Goal: Register for event/course

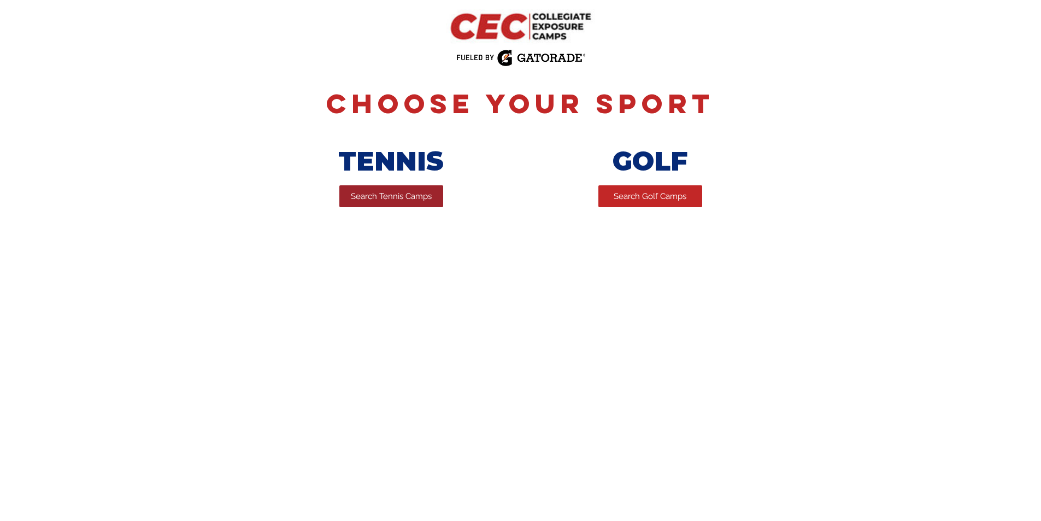
click at [389, 206] on link "Search Tennis Camps" at bounding box center [391, 196] width 104 height 22
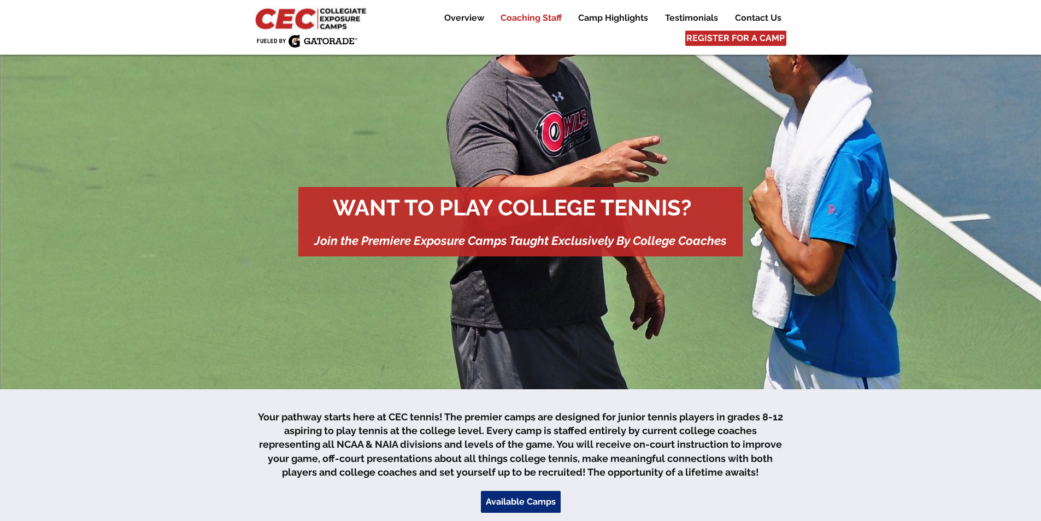
click at [515, 14] on p "Coaching Staff" at bounding box center [531, 17] width 72 height 13
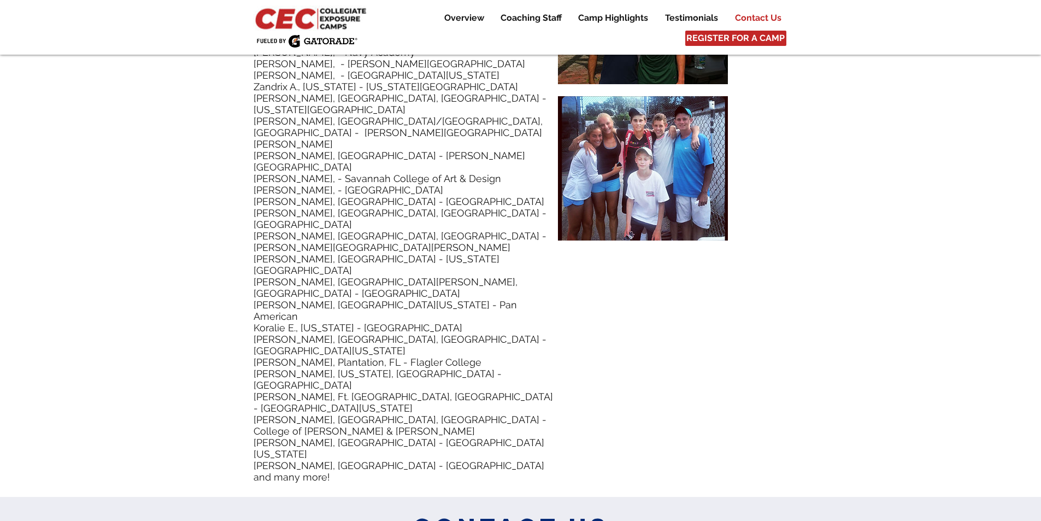
scroll to position [5235, 0]
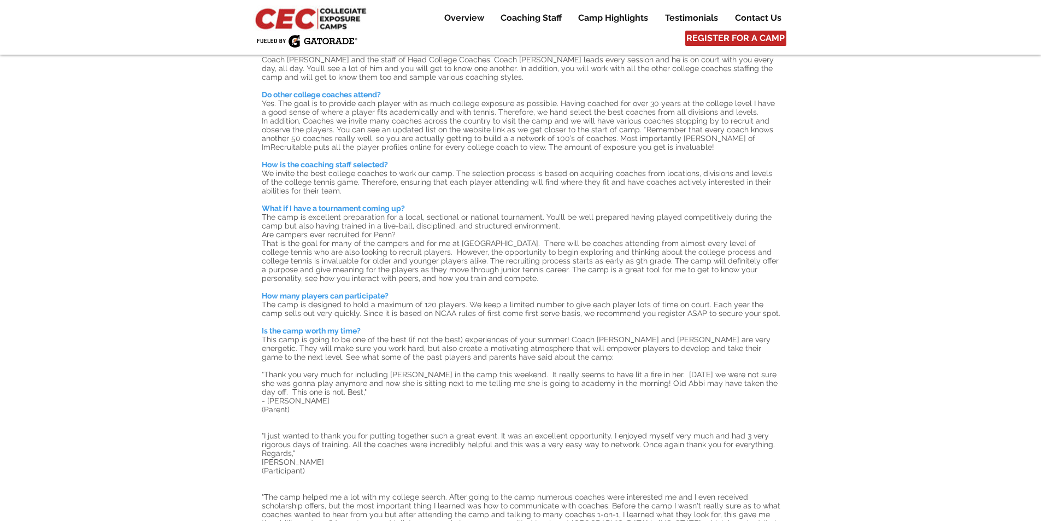
scroll to position [710, 0]
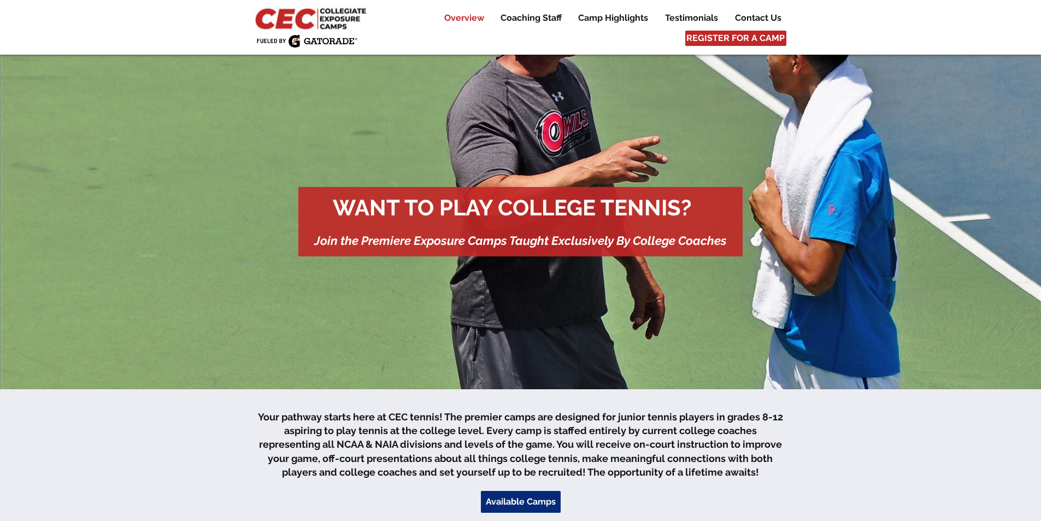
click at [474, 20] on p "Overview" at bounding box center [464, 17] width 51 height 13
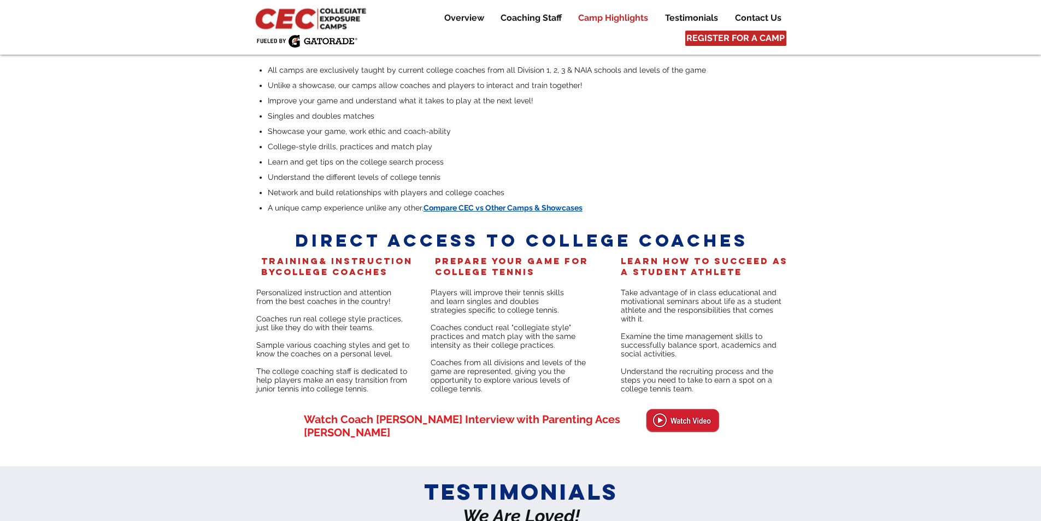
scroll to position [2241, 0]
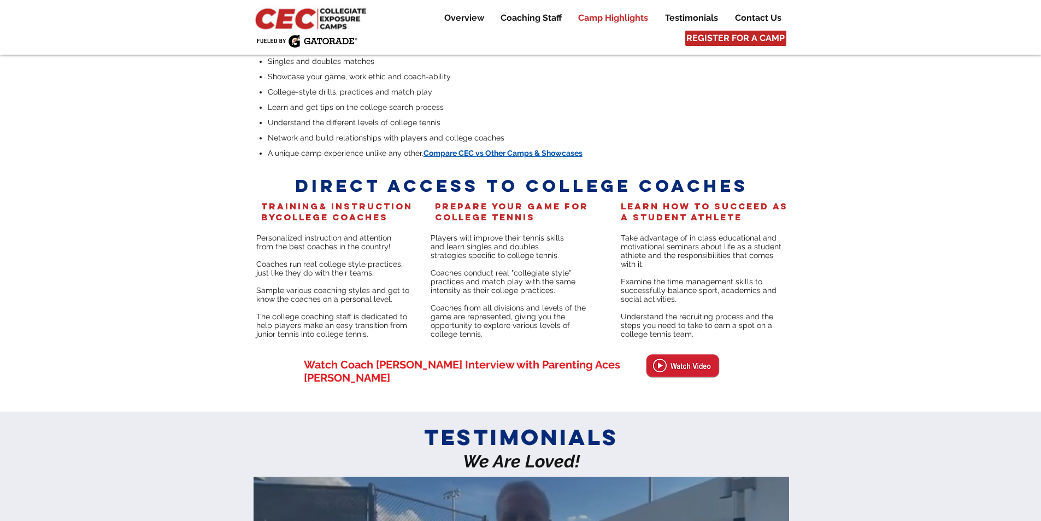
click at [472, 149] on span "Compare CEC vs Other Camps & Showcases" at bounding box center [503, 153] width 159 height 9
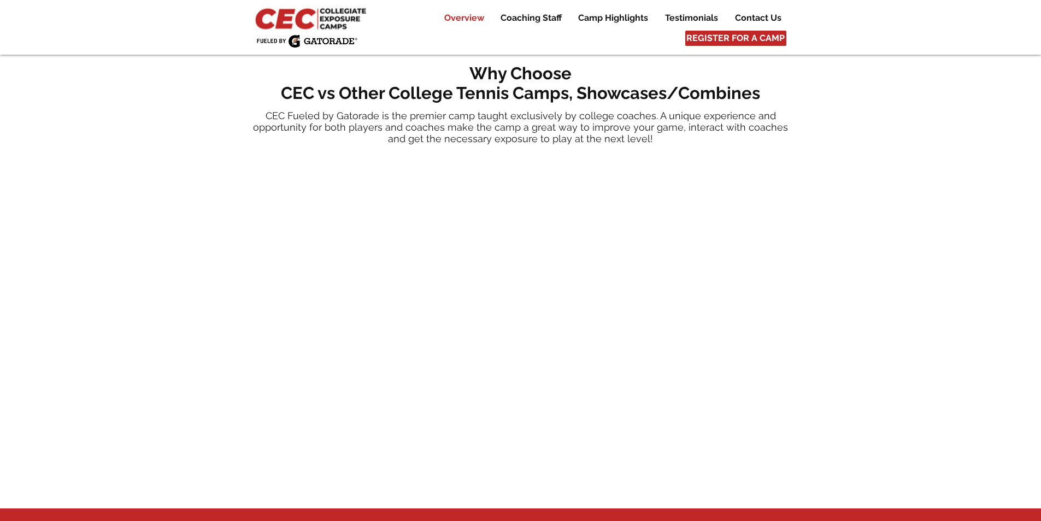
click at [465, 20] on p "Overview" at bounding box center [464, 17] width 51 height 13
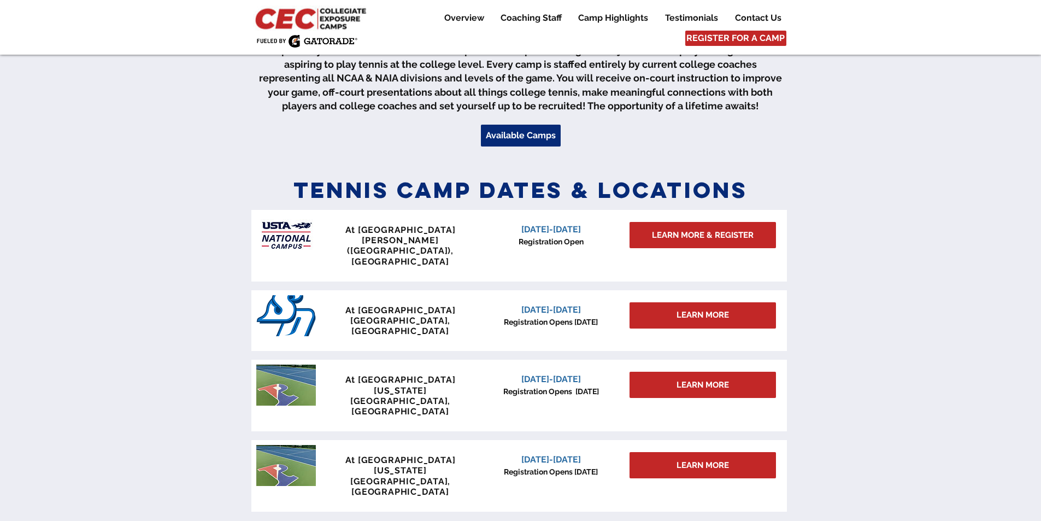
scroll to position [383, 0]
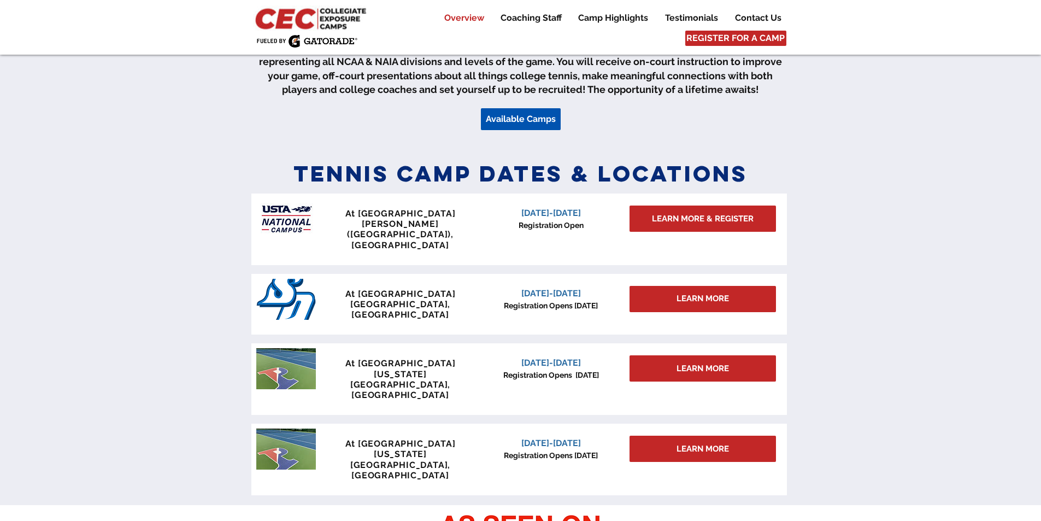
click at [528, 121] on span "Available Camps" at bounding box center [521, 119] width 70 height 12
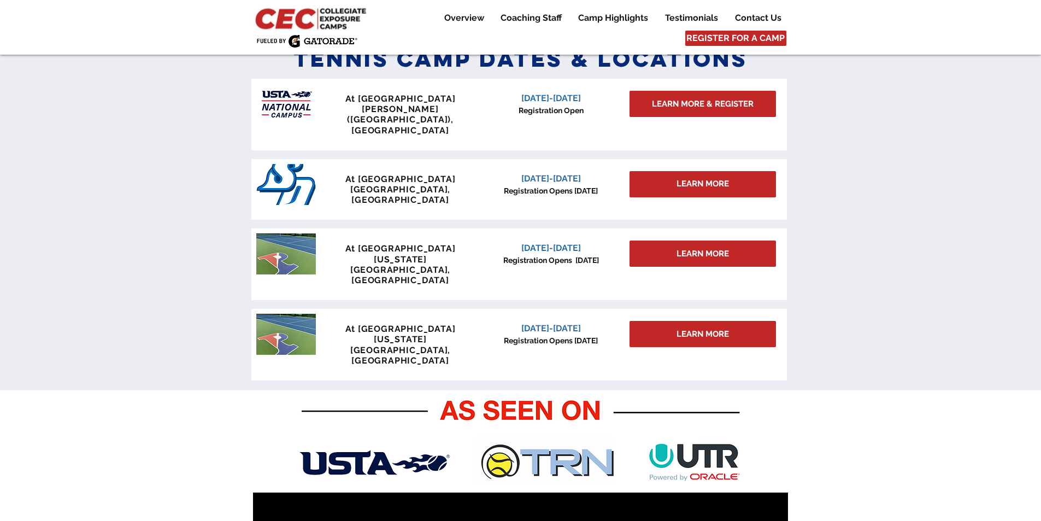
scroll to position [479, 0]
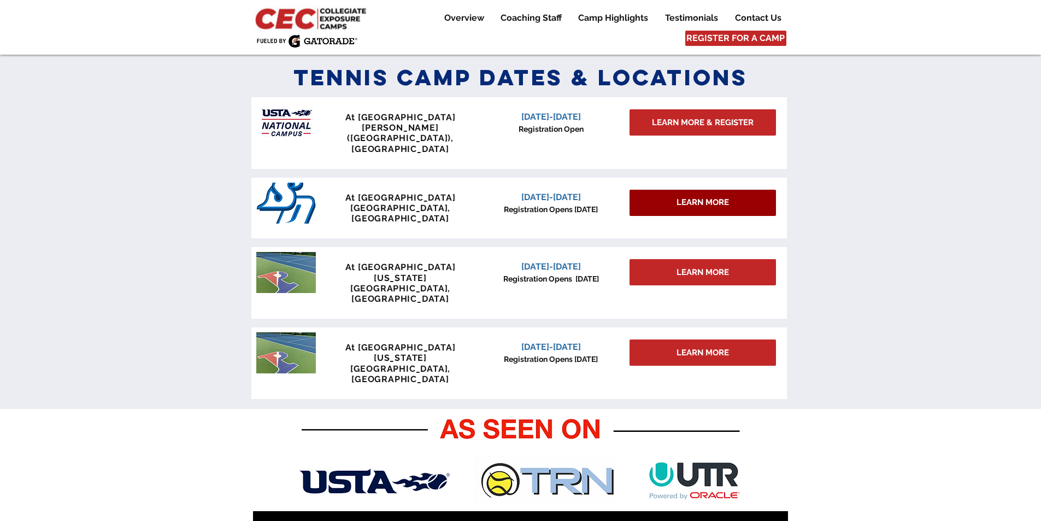
click at [687, 197] on span "LEARN MORE" at bounding box center [703, 202] width 52 height 11
click at [699, 197] on span "LEARN MORE" at bounding box center [703, 202] width 52 height 11
click at [361, 192] on span "At [GEOGRAPHIC_DATA]" at bounding box center [400, 197] width 110 height 10
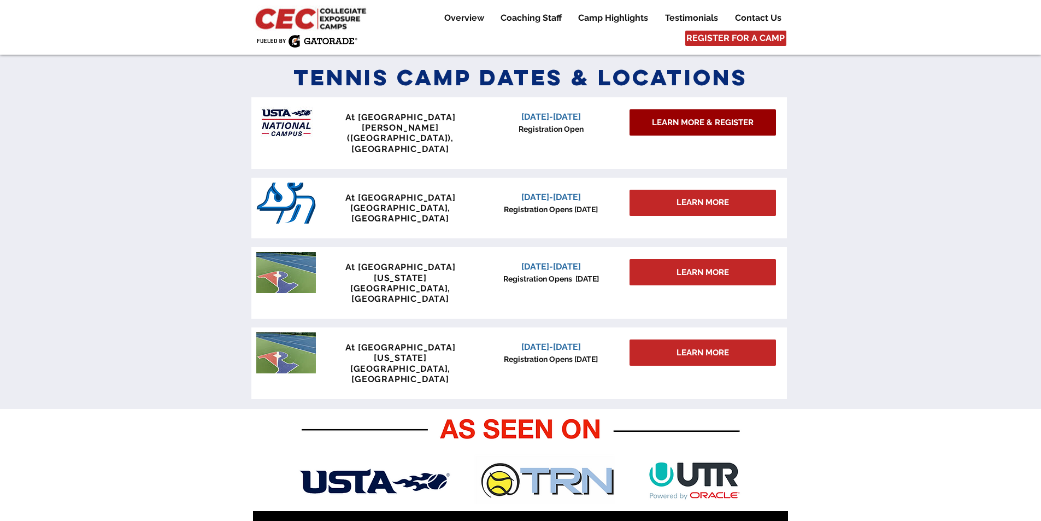
click at [673, 121] on span "LEARN MORE & REGISTER" at bounding box center [703, 122] width 102 height 11
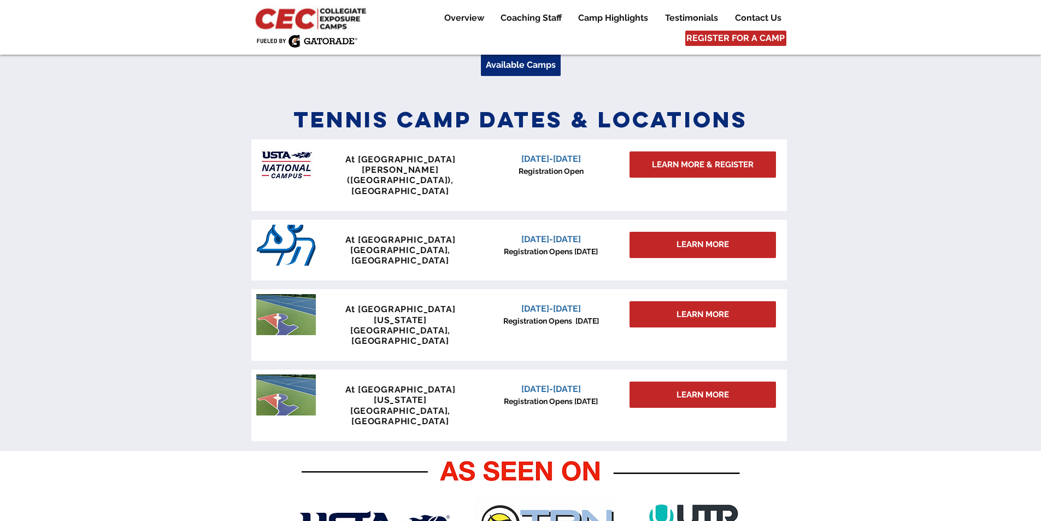
scroll to position [437, 0]
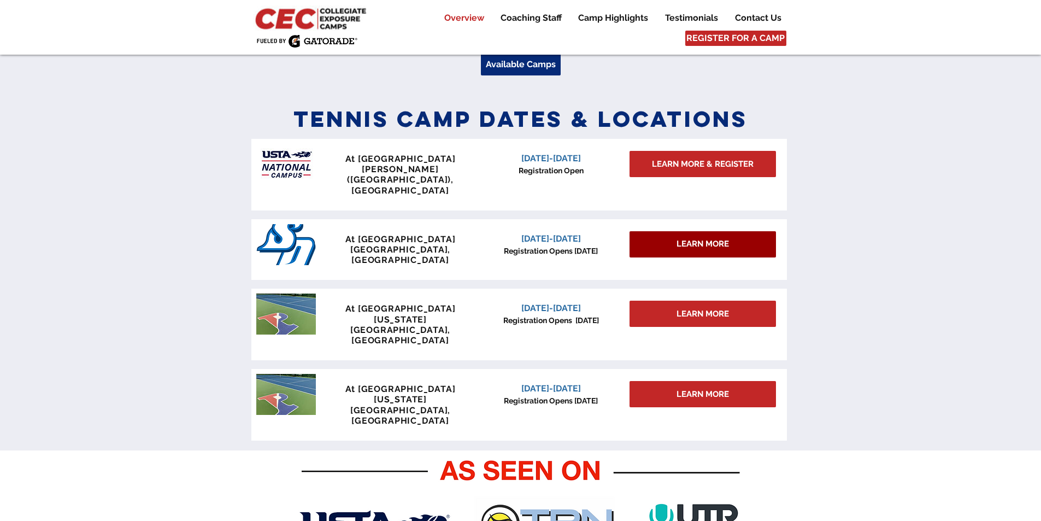
click at [699, 238] on span "LEARN MORE" at bounding box center [703, 243] width 52 height 11
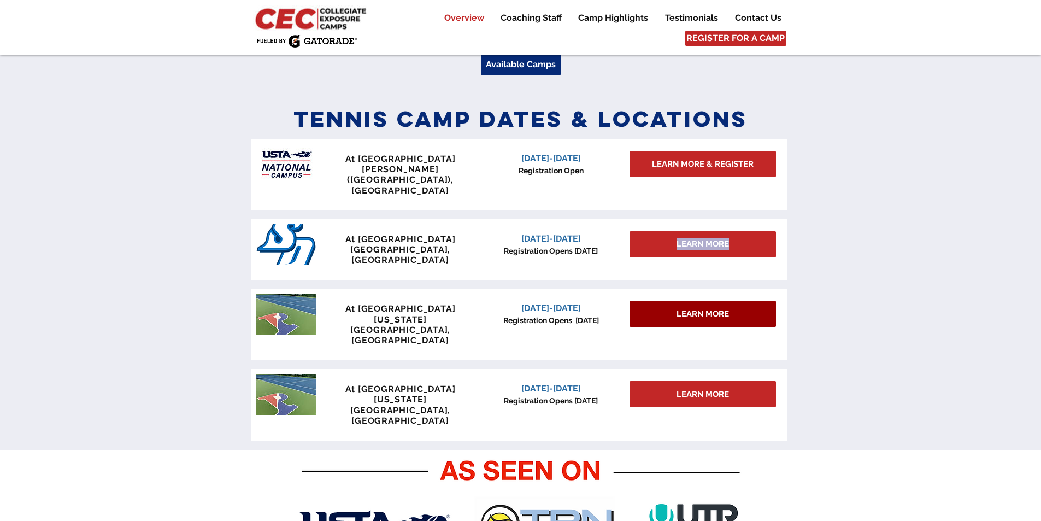
click at [703, 308] on span "LEARN MORE" at bounding box center [703, 313] width 52 height 11
